Goal: Task Accomplishment & Management: Use online tool/utility

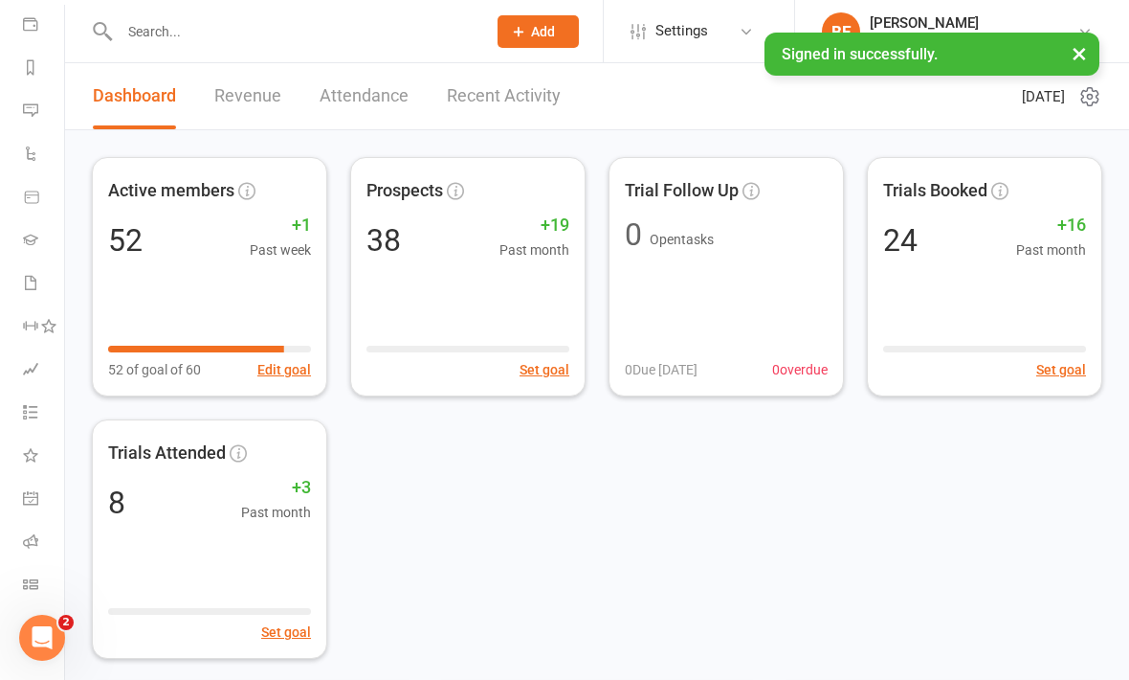
click at [45, 572] on link "Class check-in" at bounding box center [44, 586] width 43 height 43
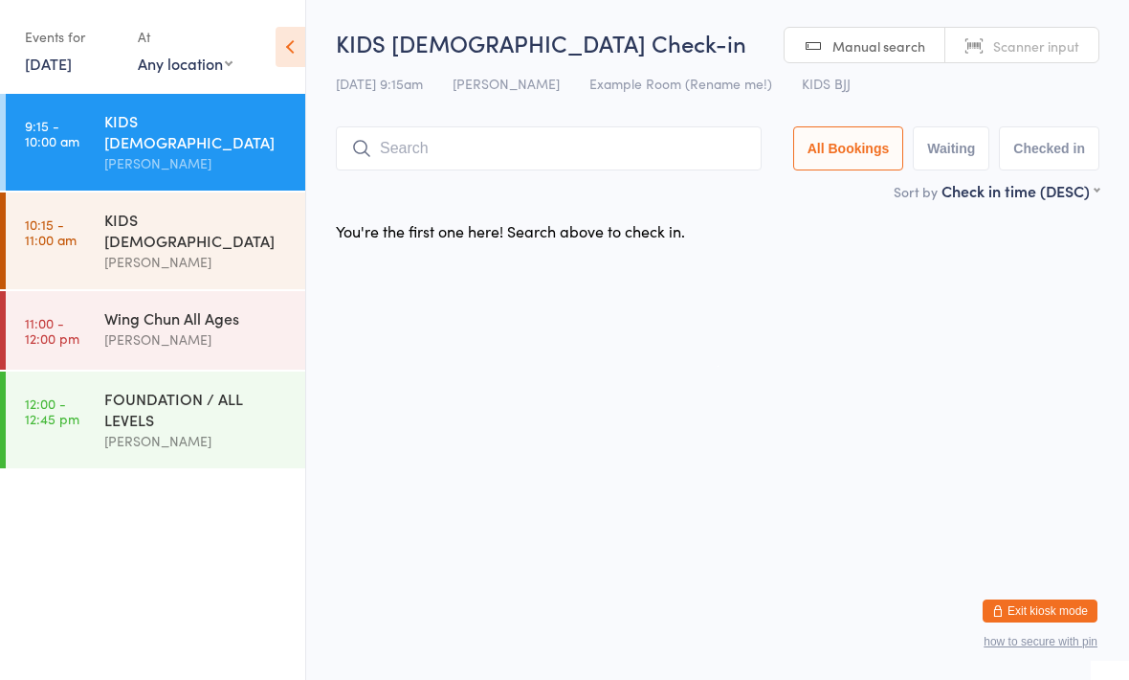
click at [550, 134] on input "search" at bounding box center [549, 148] width 426 height 44
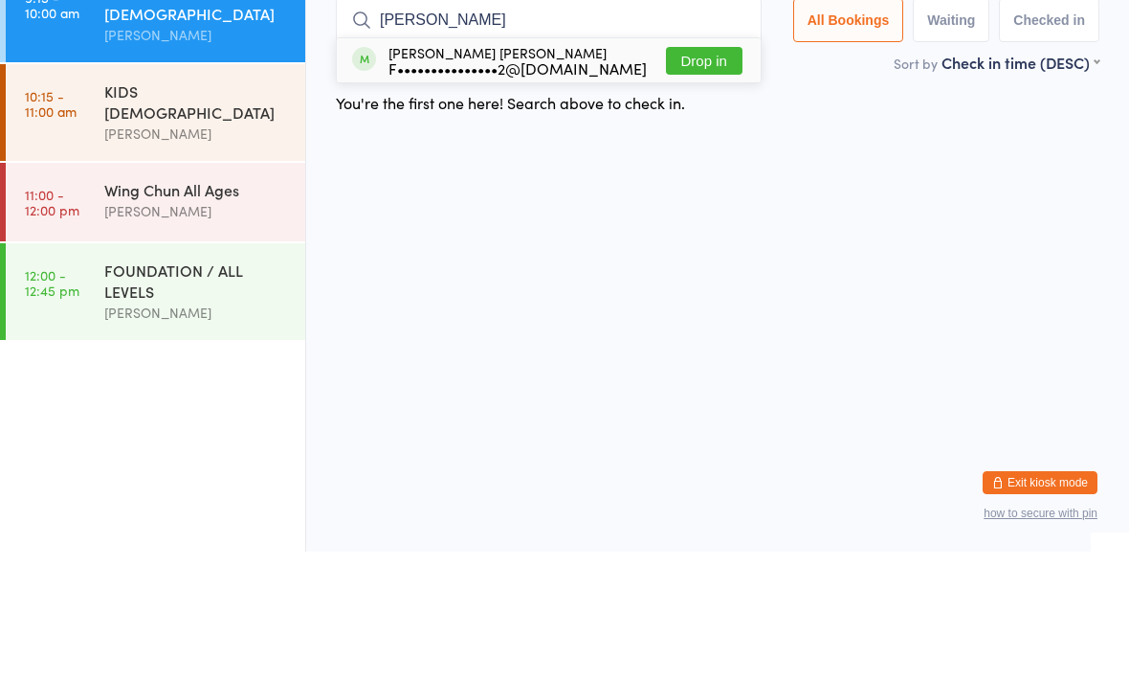
type input "Pia"
click at [666, 175] on button "Drop in" at bounding box center [704, 189] width 77 height 28
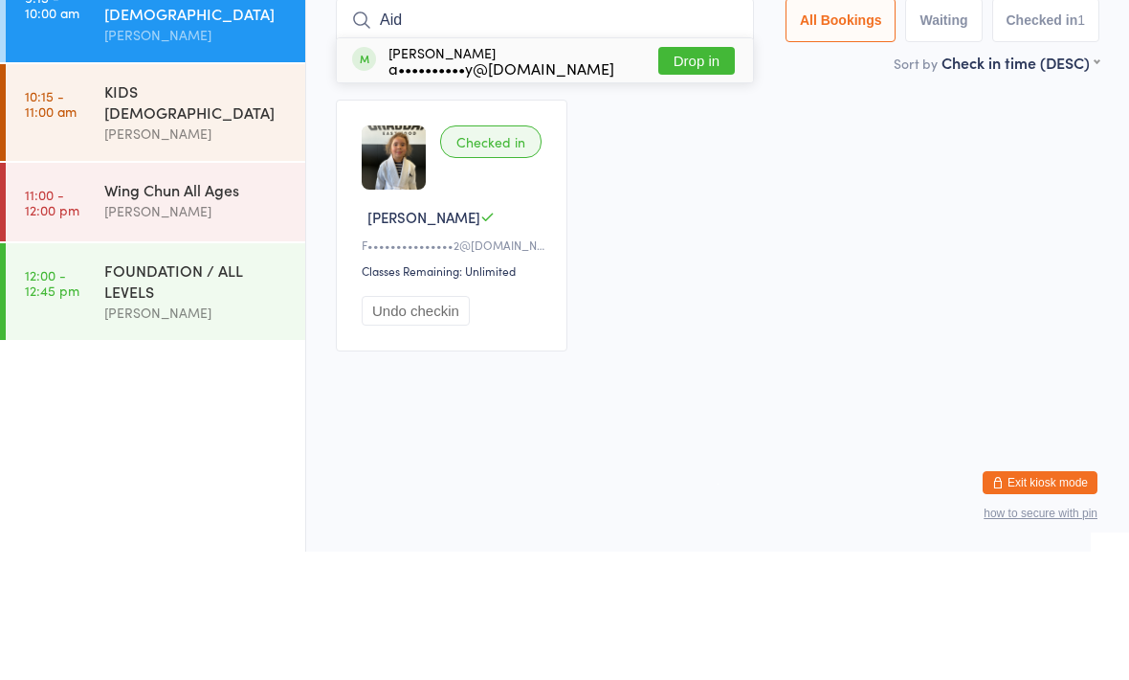
type input "Aid"
click at [672, 175] on button "Drop in" at bounding box center [697, 189] width 77 height 28
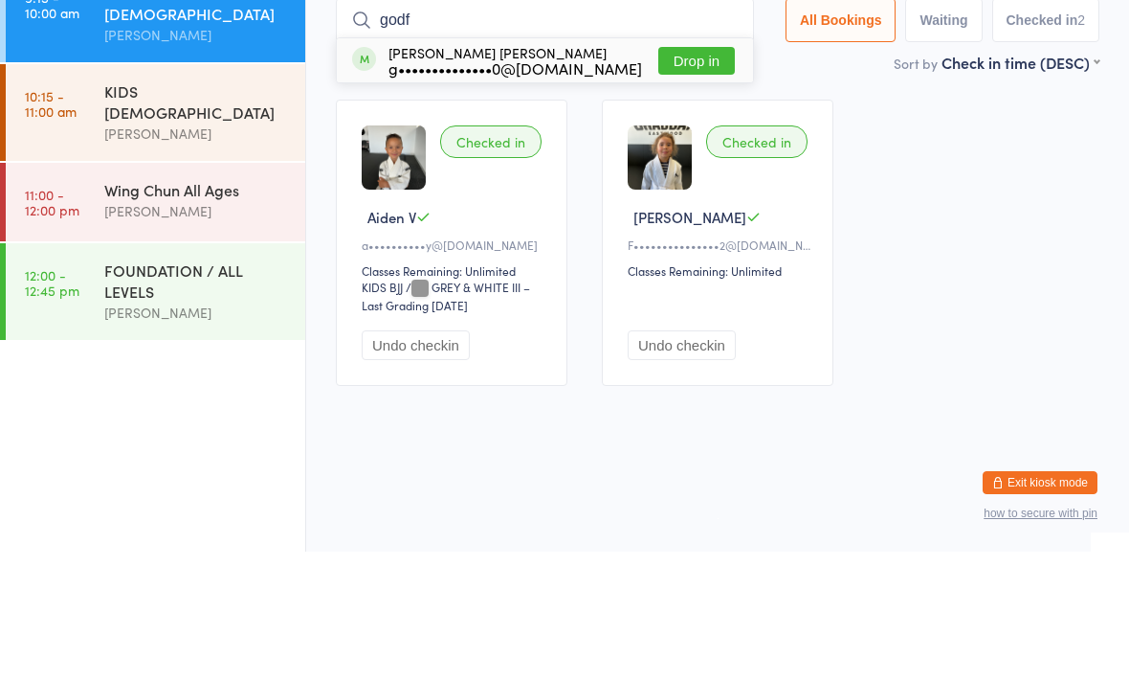
type input "godf"
click at [659, 175] on button "Drop in" at bounding box center [697, 189] width 77 height 28
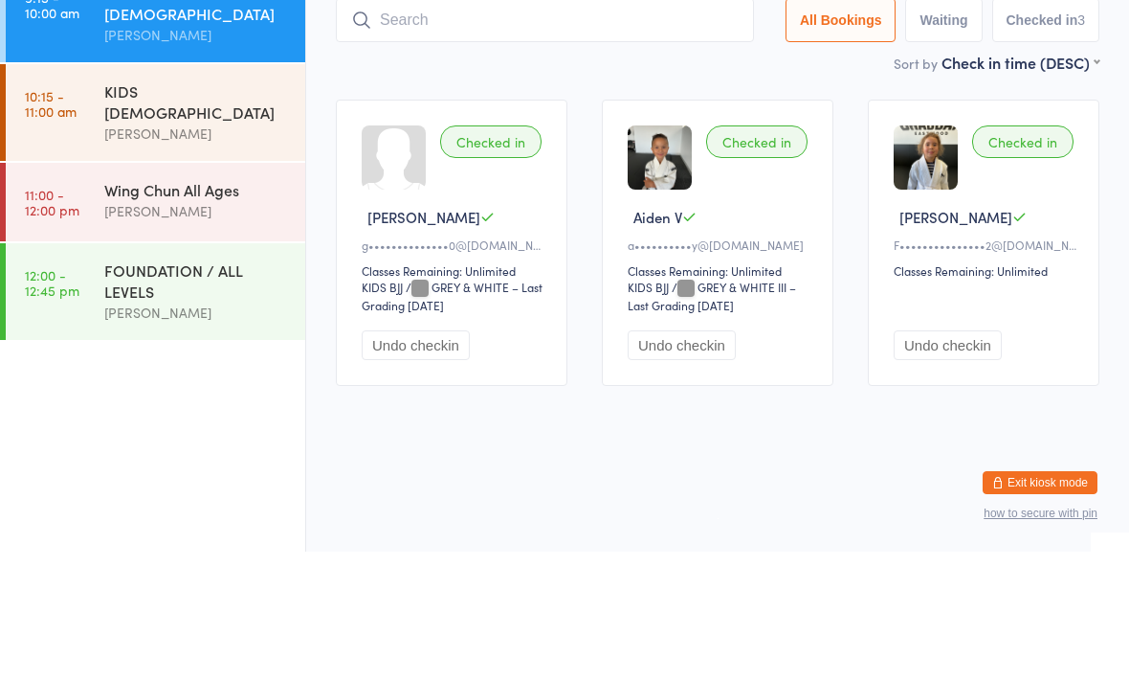
click at [203, 328] on div "[PERSON_NAME]" at bounding box center [196, 339] width 185 height 22
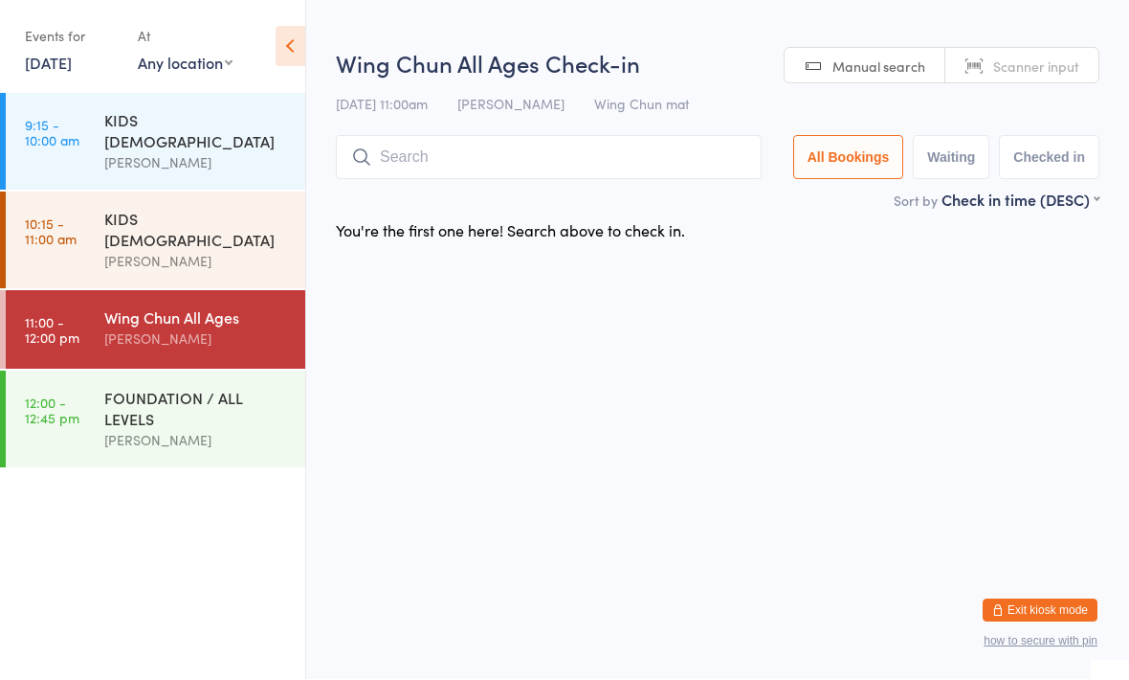
click at [541, 149] on input "search" at bounding box center [549, 158] width 426 height 44
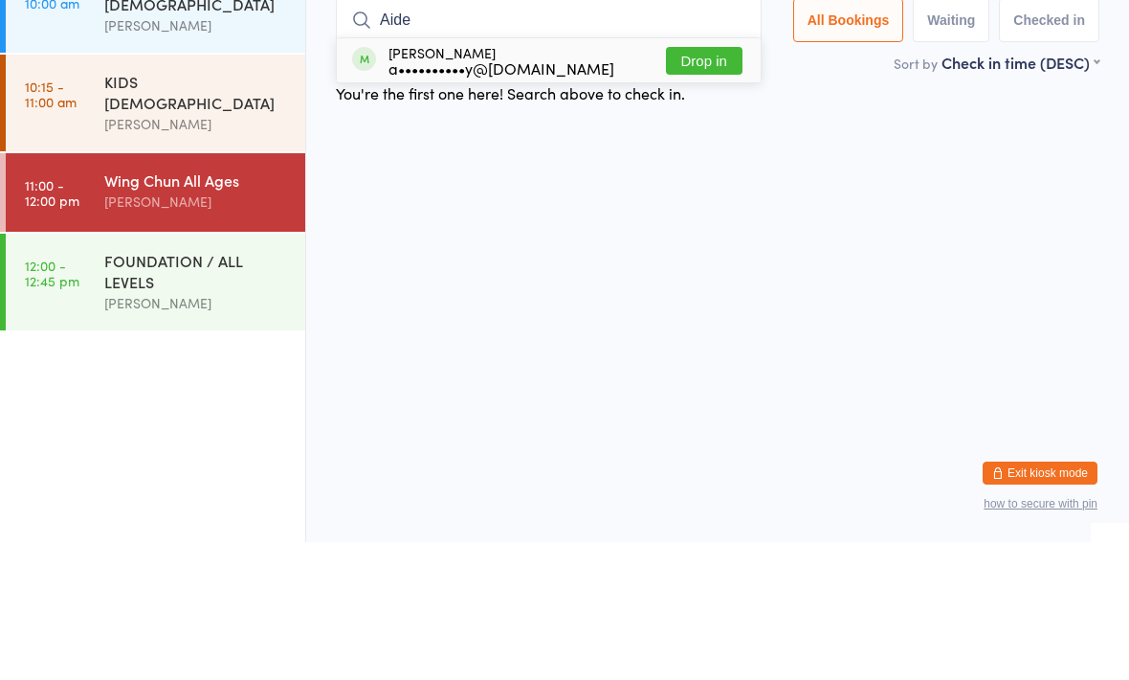
type input "Aide"
click at [692, 185] on button "Drop in" at bounding box center [704, 199] width 77 height 28
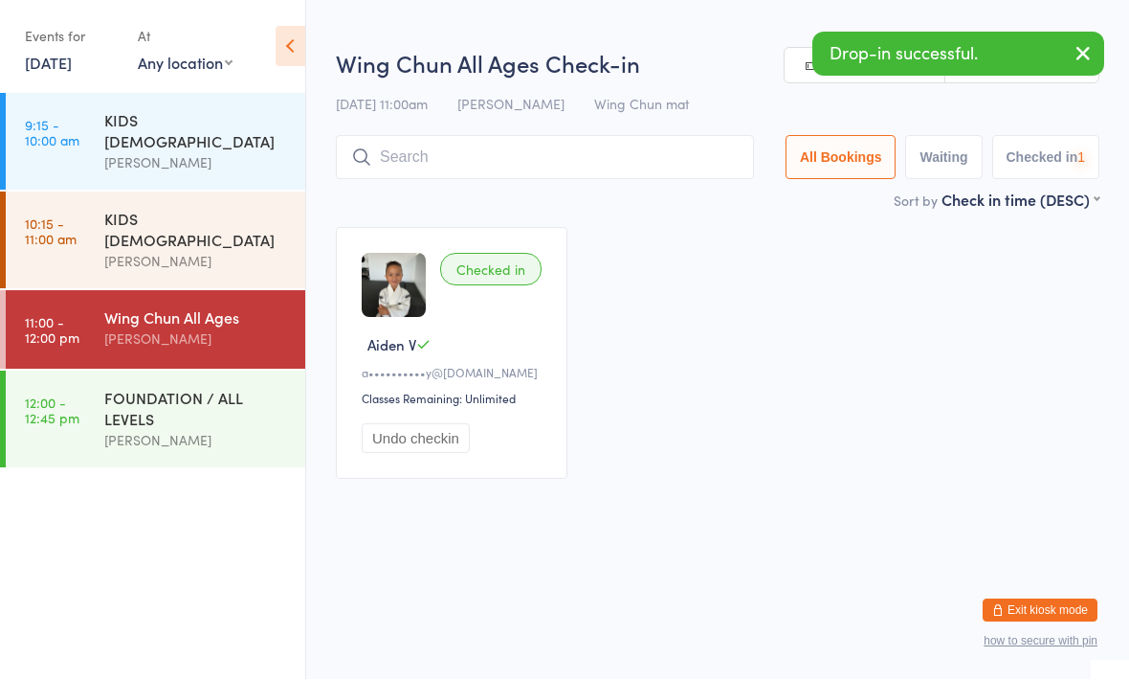
click at [493, 156] on input "search" at bounding box center [545, 158] width 418 height 44
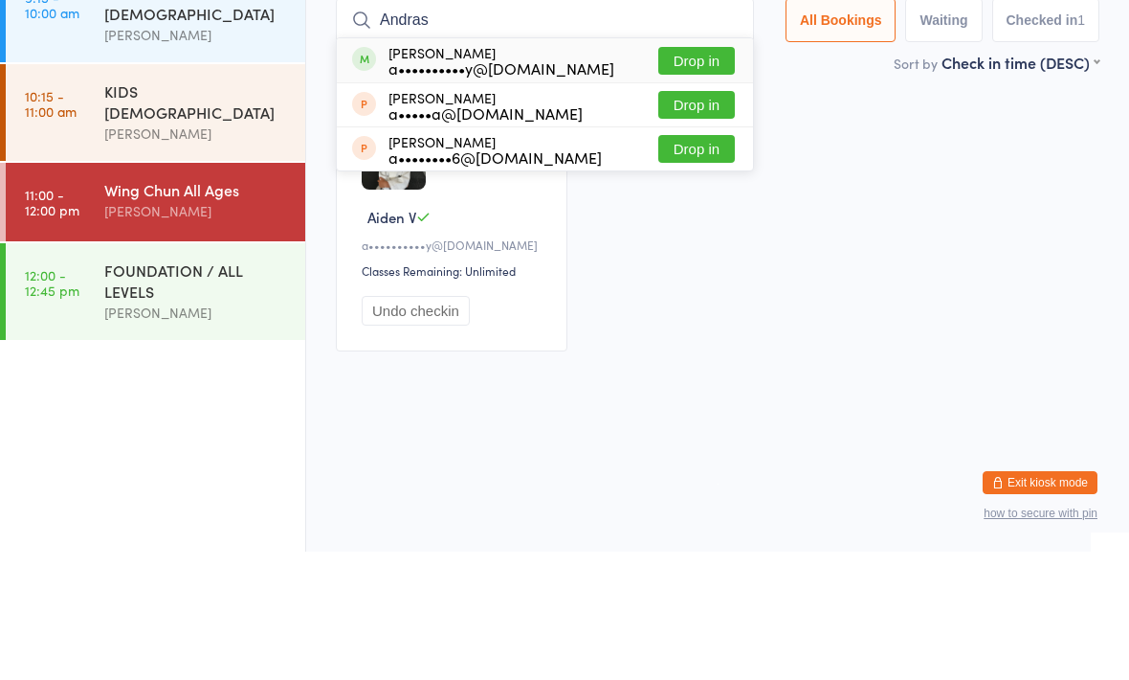
type input "Andras"
click at [698, 175] on button "Drop in" at bounding box center [697, 189] width 77 height 28
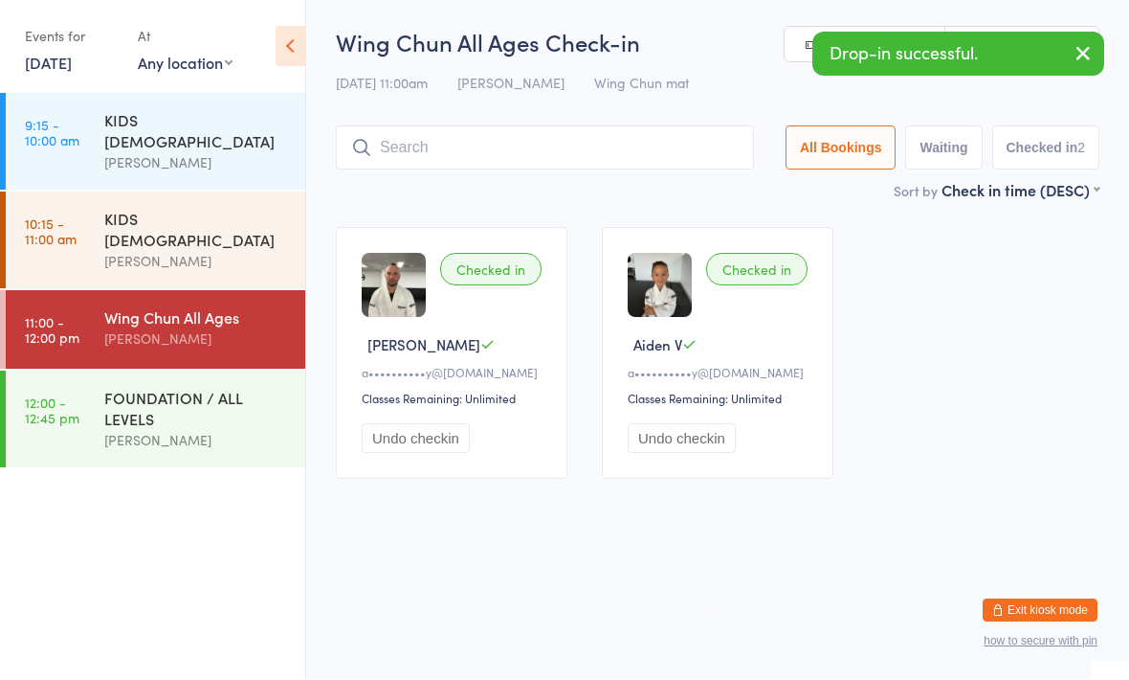
click at [166, 392] on div "FOUNDATION / ALL LEVELS" at bounding box center [196, 409] width 185 height 42
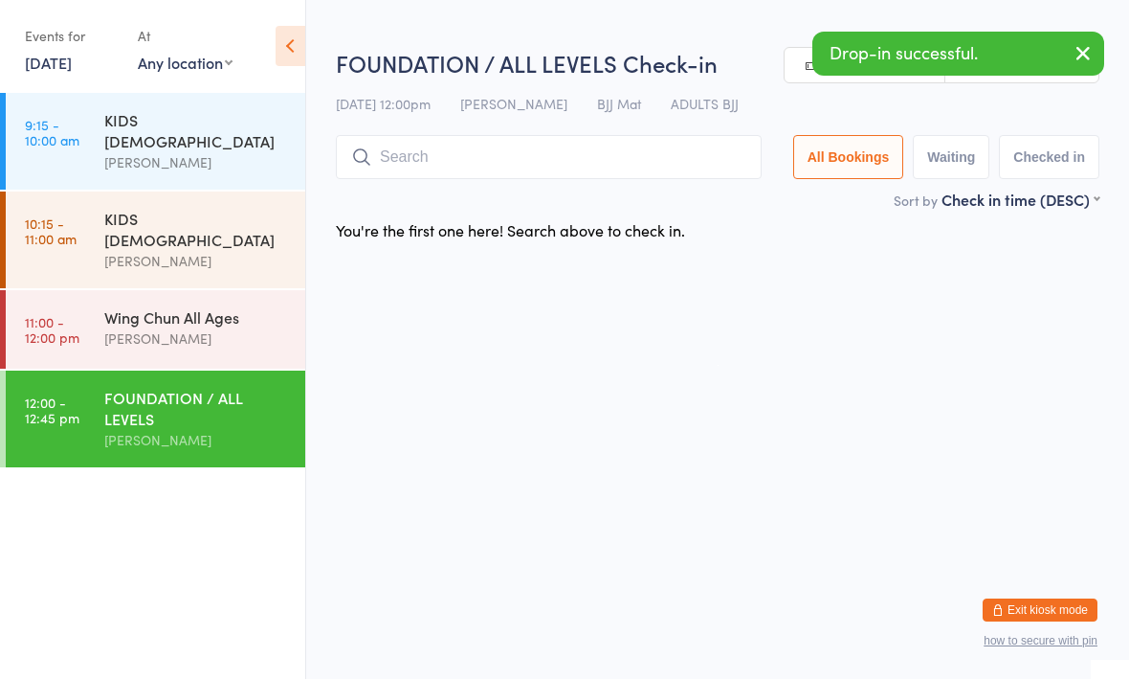
click at [525, 171] on input "search" at bounding box center [549, 158] width 426 height 44
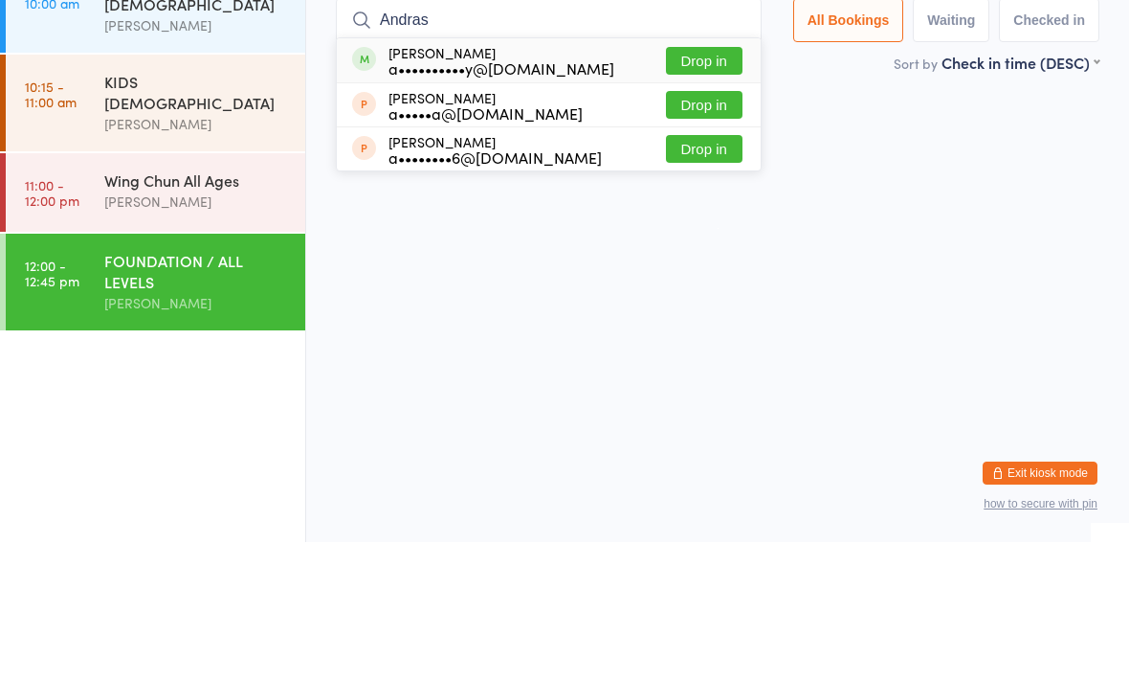
type input "Andras"
click at [703, 185] on button "Drop in" at bounding box center [704, 199] width 77 height 28
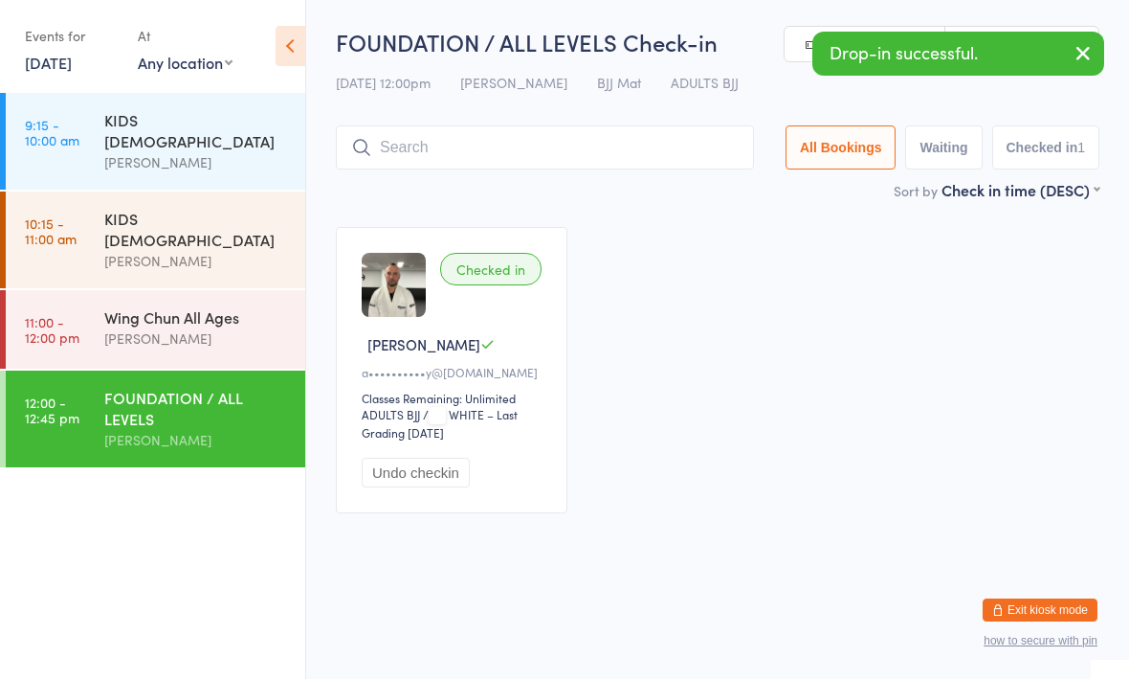
click at [219, 122] on div "KIDS [DEMOGRAPHIC_DATA]" at bounding box center [196, 131] width 185 height 42
